Goal: Transaction & Acquisition: Obtain resource

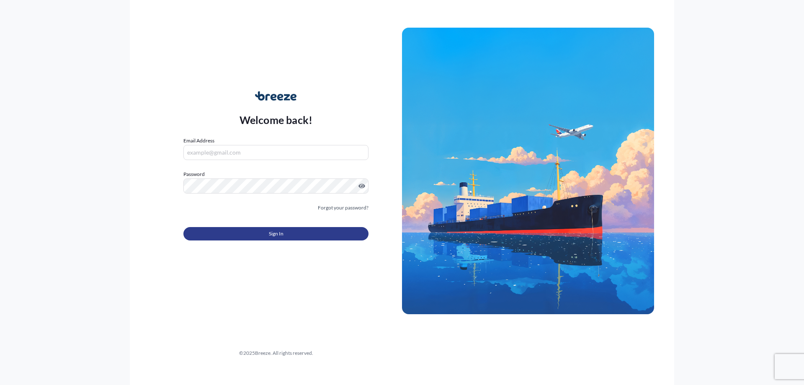
type input "[PERSON_NAME][EMAIL_ADDRESS][PERSON_NAME][DOMAIN_NAME]"
click at [281, 229] on span "Sign In" at bounding box center [276, 233] width 15 height 8
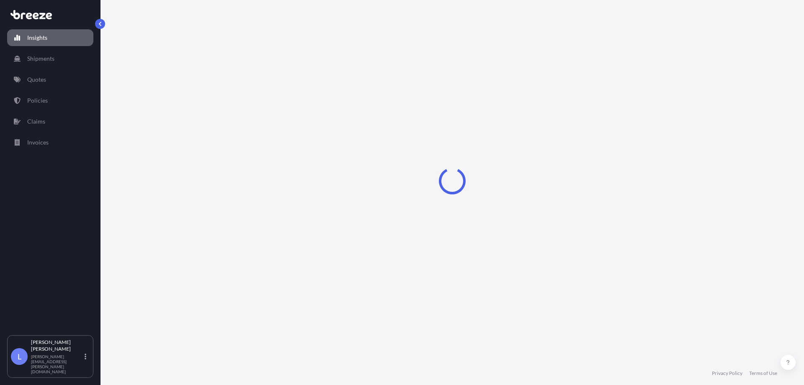
select select "2025"
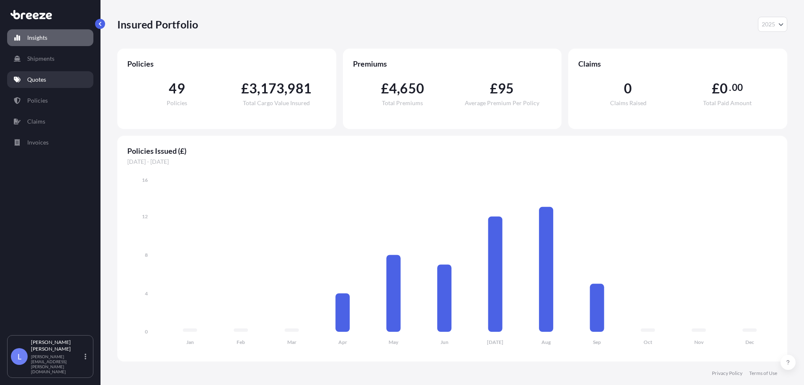
click at [48, 80] on link "Quotes" at bounding box center [50, 79] width 86 height 17
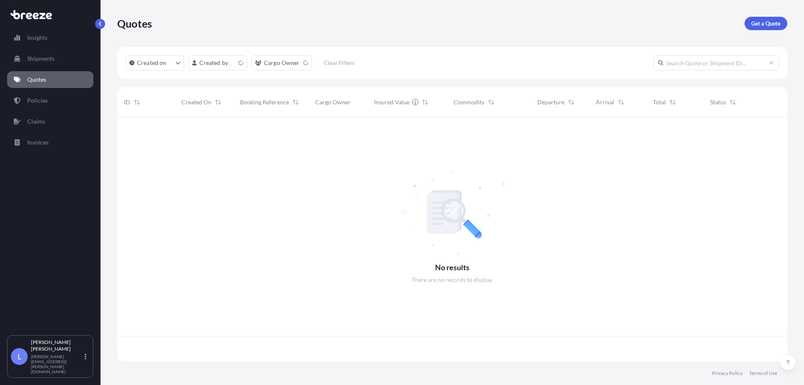
scroll to position [242, 664]
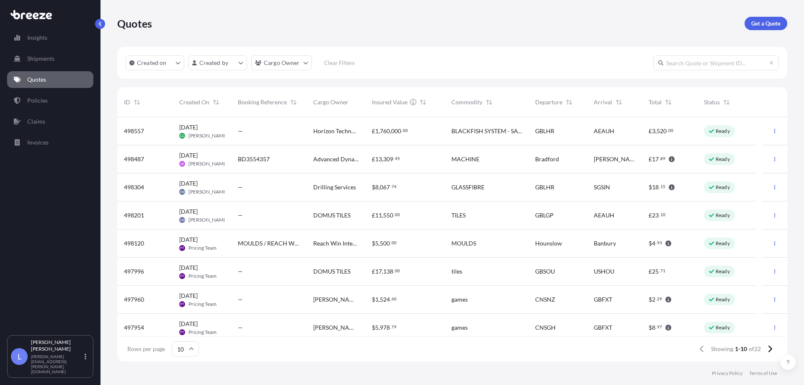
click at [348, 127] on span "Horizon Technologies" at bounding box center [335, 131] width 45 height 8
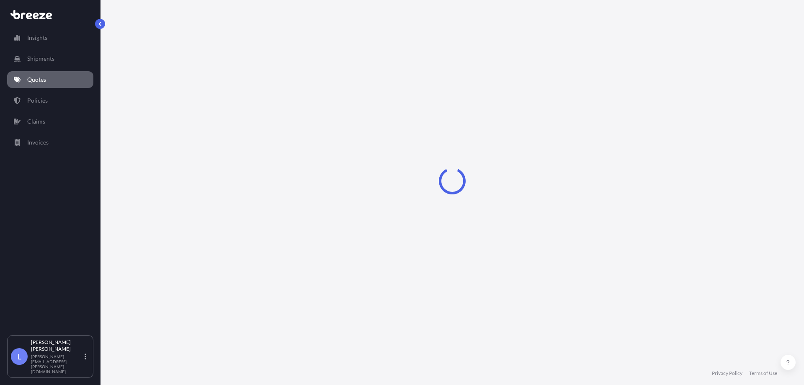
select select "Road"
select select "Air"
select select "Road"
select select "1"
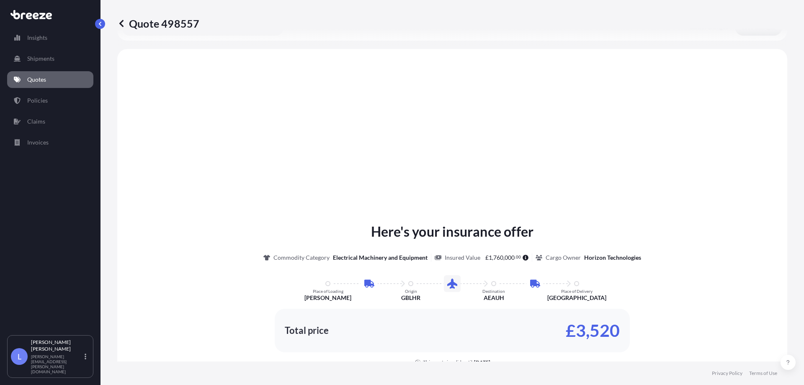
scroll to position [286, 0]
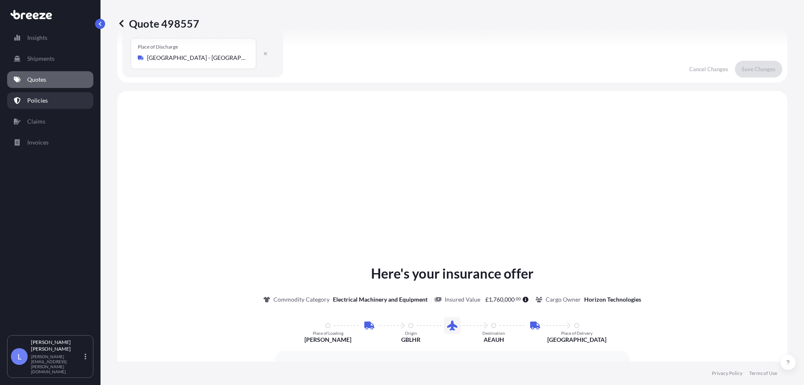
click at [38, 102] on p "Policies" at bounding box center [37, 100] width 21 height 8
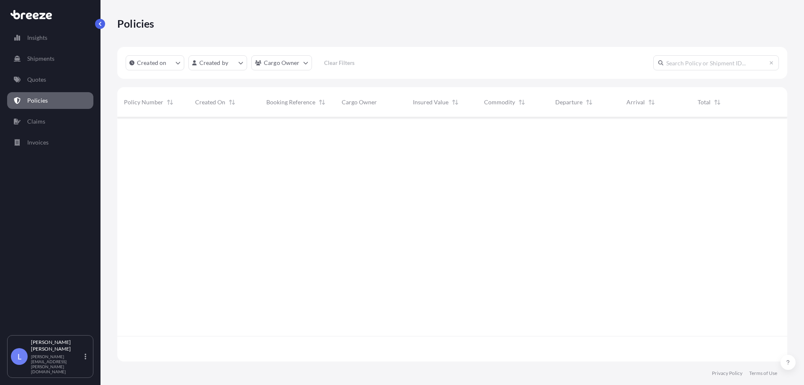
scroll to position [242, 664]
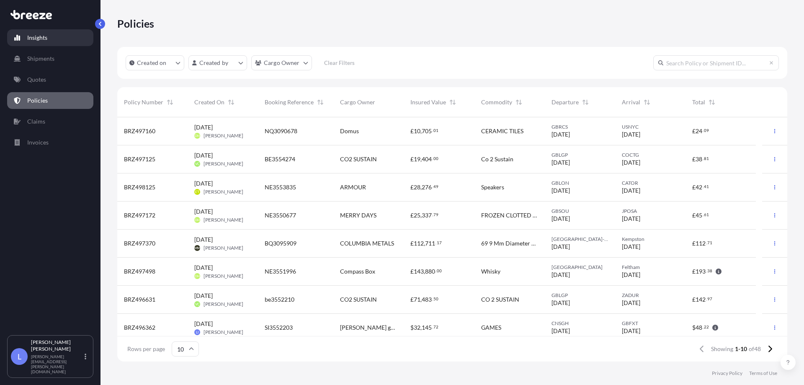
click at [53, 37] on link "Insights" at bounding box center [50, 37] width 86 height 17
select select "2025"
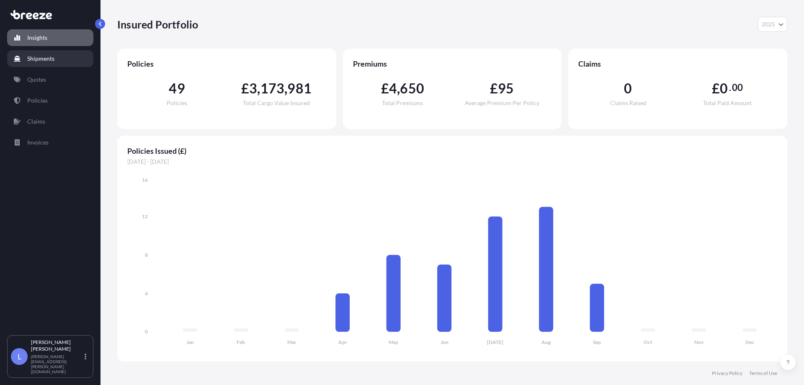
click at [54, 57] on link "Shipments" at bounding box center [50, 58] width 86 height 17
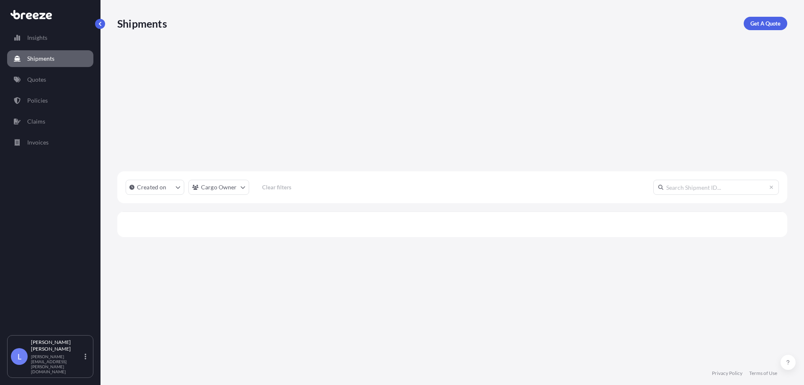
scroll to position [268, 664]
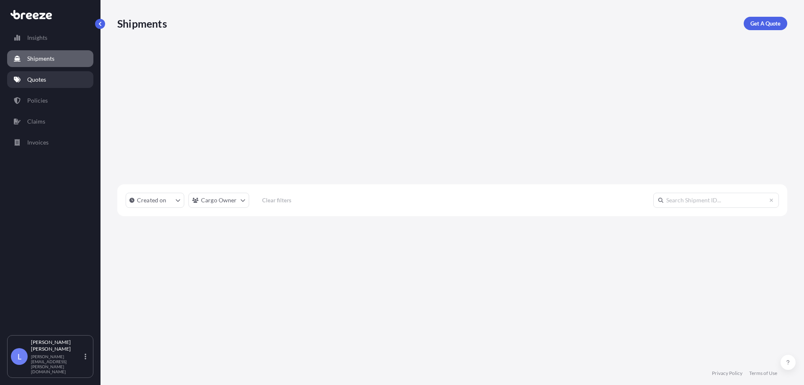
click at [47, 78] on link "Quotes" at bounding box center [50, 79] width 86 height 17
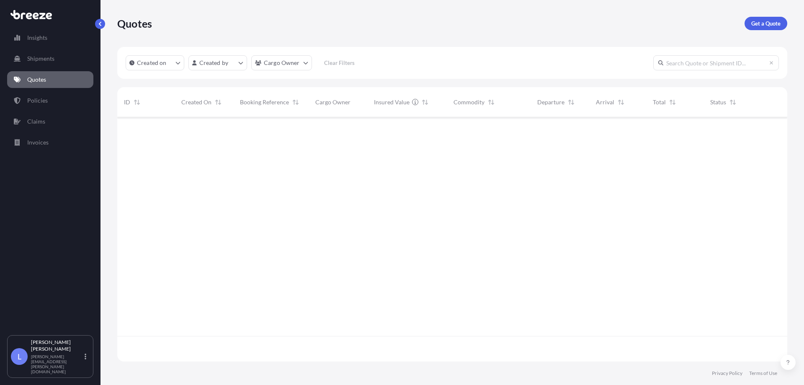
scroll to position [242, 664]
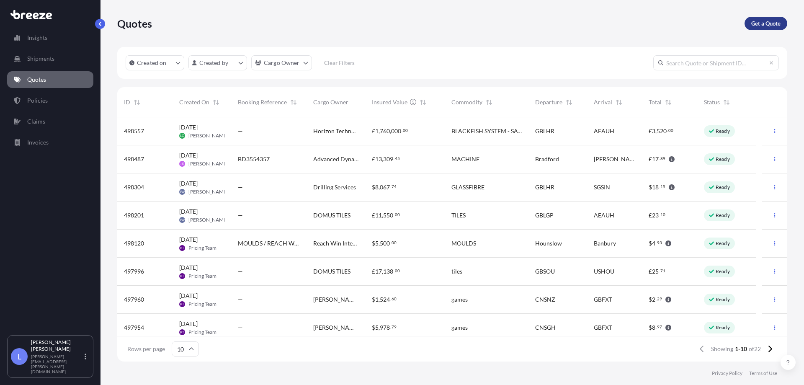
click at [756, 27] on p "Get a Quote" at bounding box center [765, 23] width 29 height 8
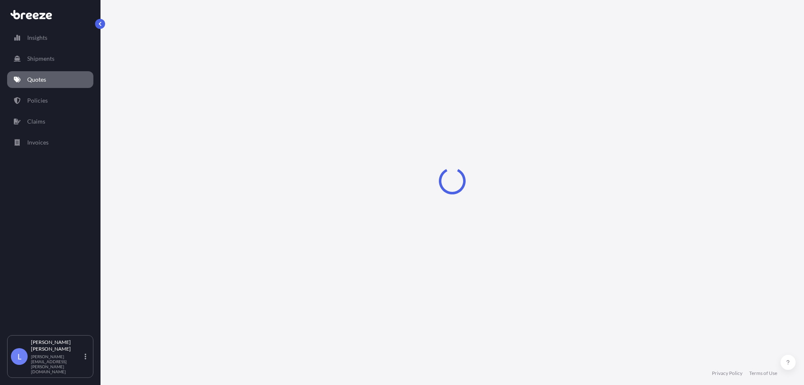
select select "Sea"
select select "1"
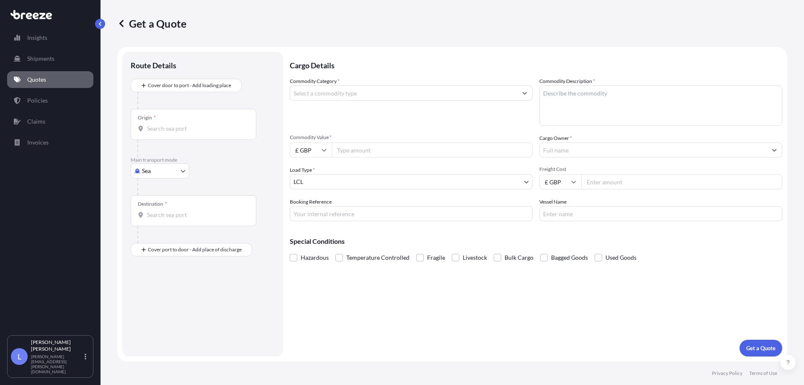
click at [174, 171] on body "Insights Shipments Quotes Policies Claims Invoices L [PERSON_NAME] [PERSON_NAME…" at bounding box center [402, 192] width 804 height 385
click at [391, 100] on div "Commodity Category *" at bounding box center [411, 101] width 243 height 49
click at [394, 95] on input "Commodity Category *" at bounding box center [403, 92] width 227 height 15
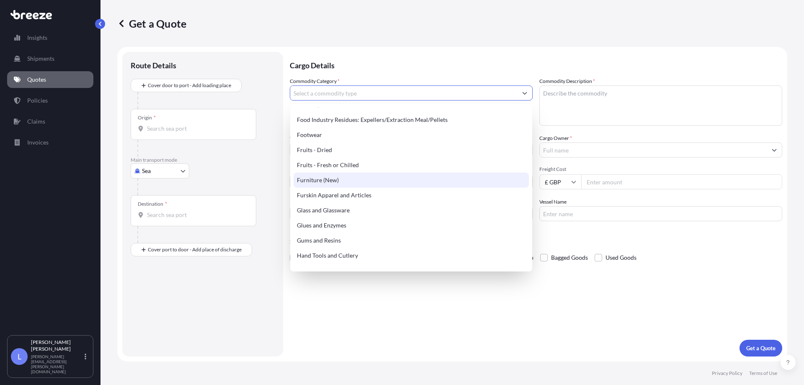
scroll to position [921, 0]
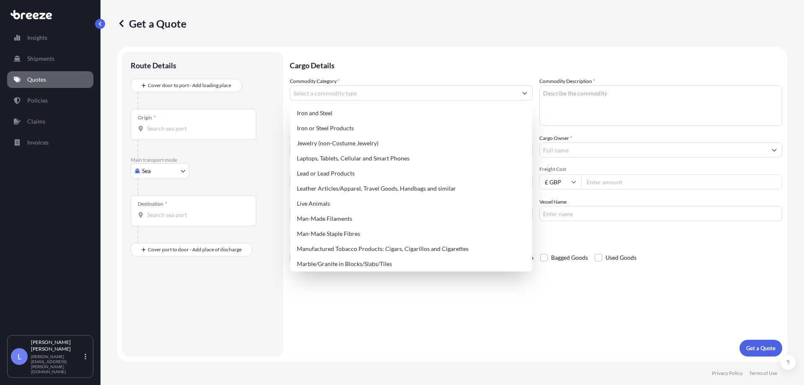
click at [393, 310] on div "Cargo Details Commodity Category * Commodity Description * Commodity Value * £ …" at bounding box center [536, 204] width 492 height 304
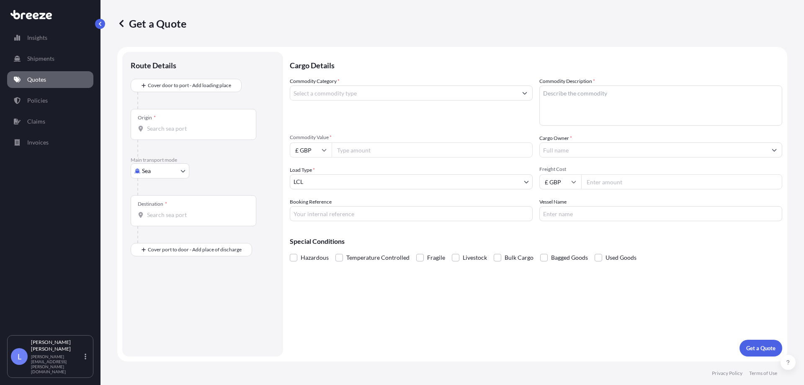
click at [369, 181] on body "140 options available. Insights Shipments Quotes Policies Claims Invoices L [PE…" at bounding box center [402, 192] width 804 height 385
